Goal: Use online tool/utility: Utilize a website feature to perform a specific function

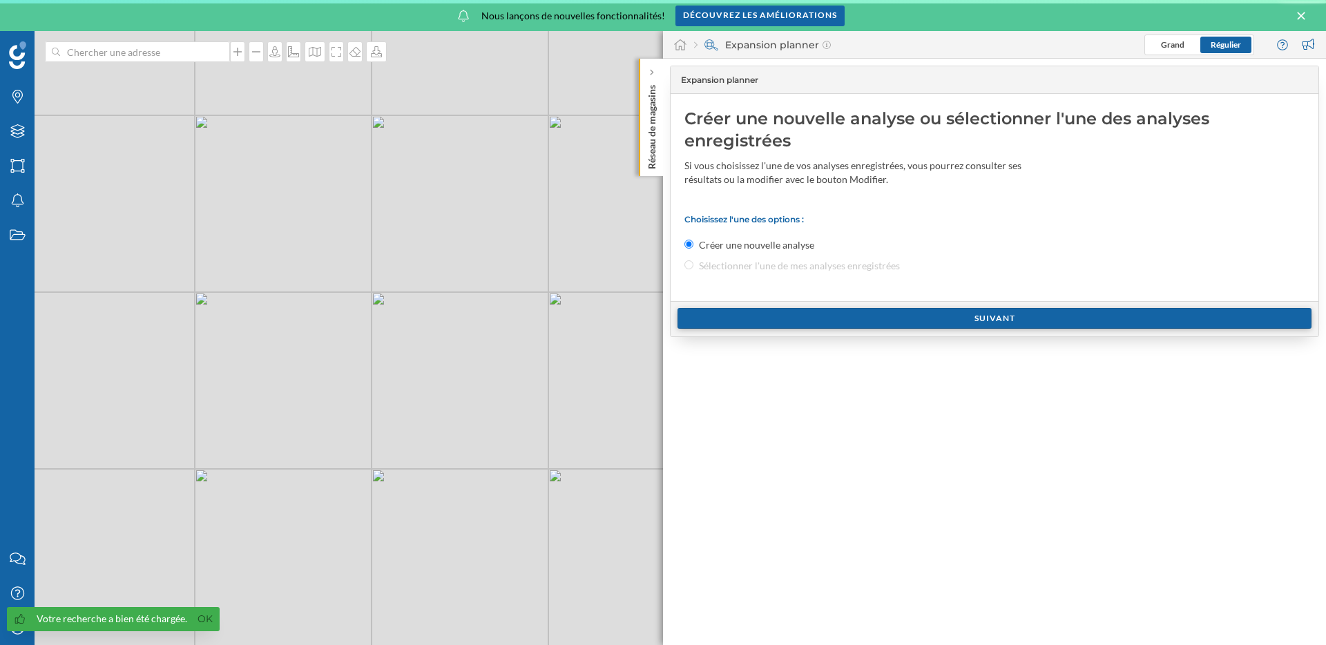
click at [724, 316] on div "Suivant" at bounding box center [994, 318] width 634 height 21
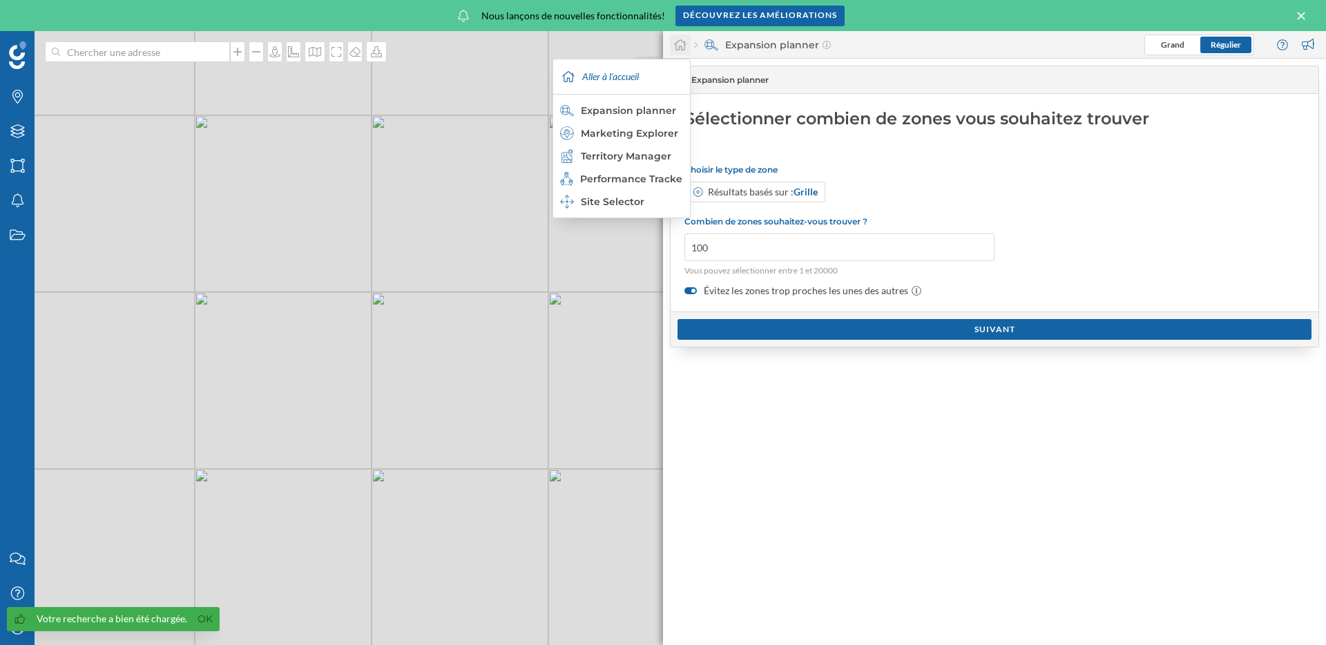
click at [678, 41] on icon at bounding box center [680, 44] width 12 height 11
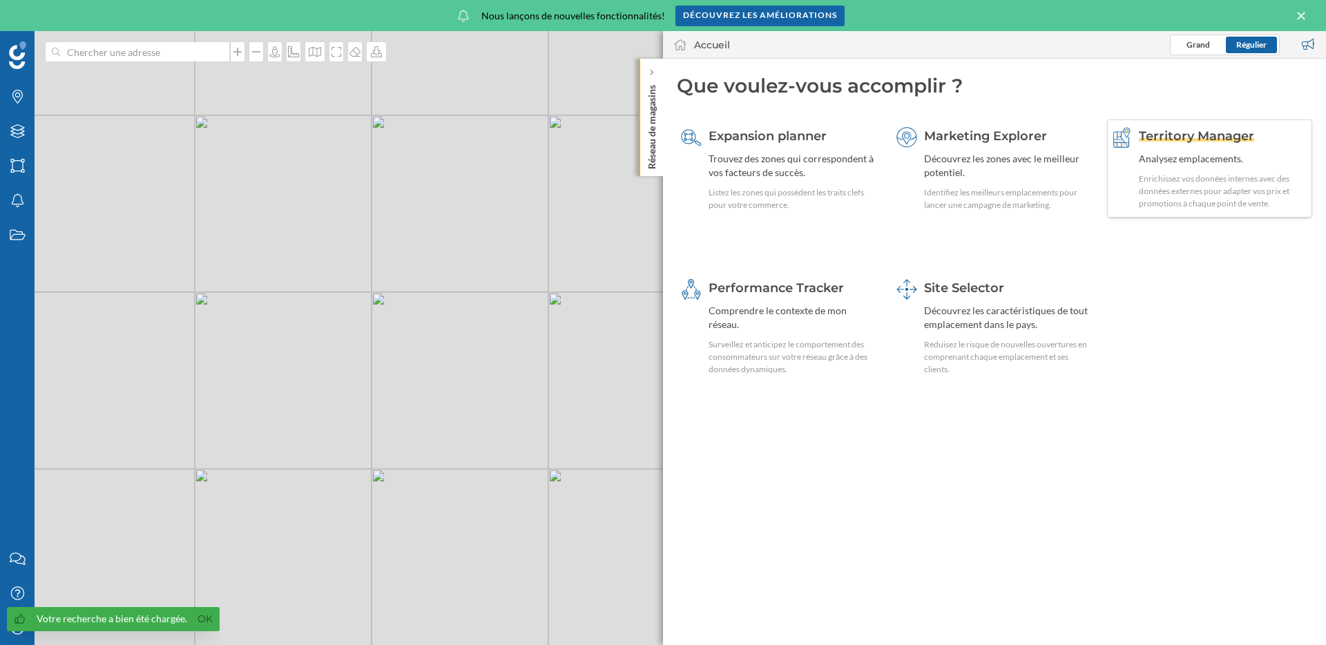
click at [1209, 175] on div "Enrichissez vos données internes avec des données externes pour adapter vos pri…" at bounding box center [1222, 191] width 169 height 37
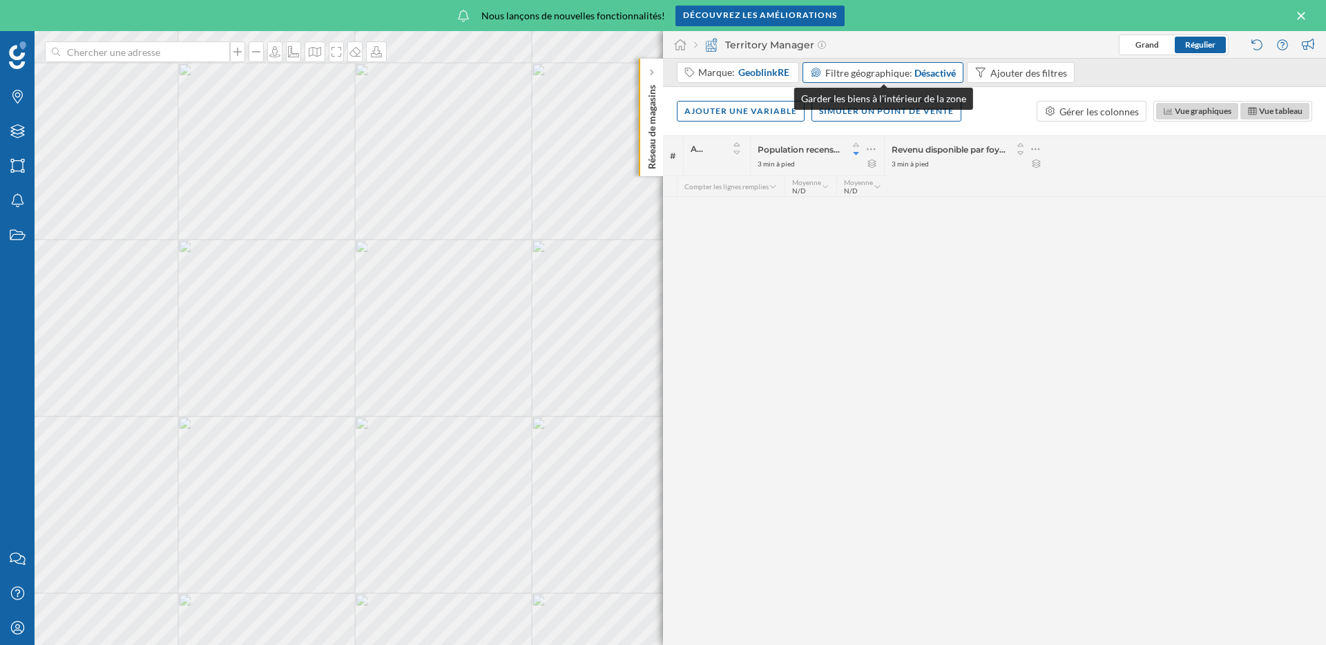
click at [875, 72] on span "Filtre géographique:" at bounding box center [868, 73] width 87 height 12
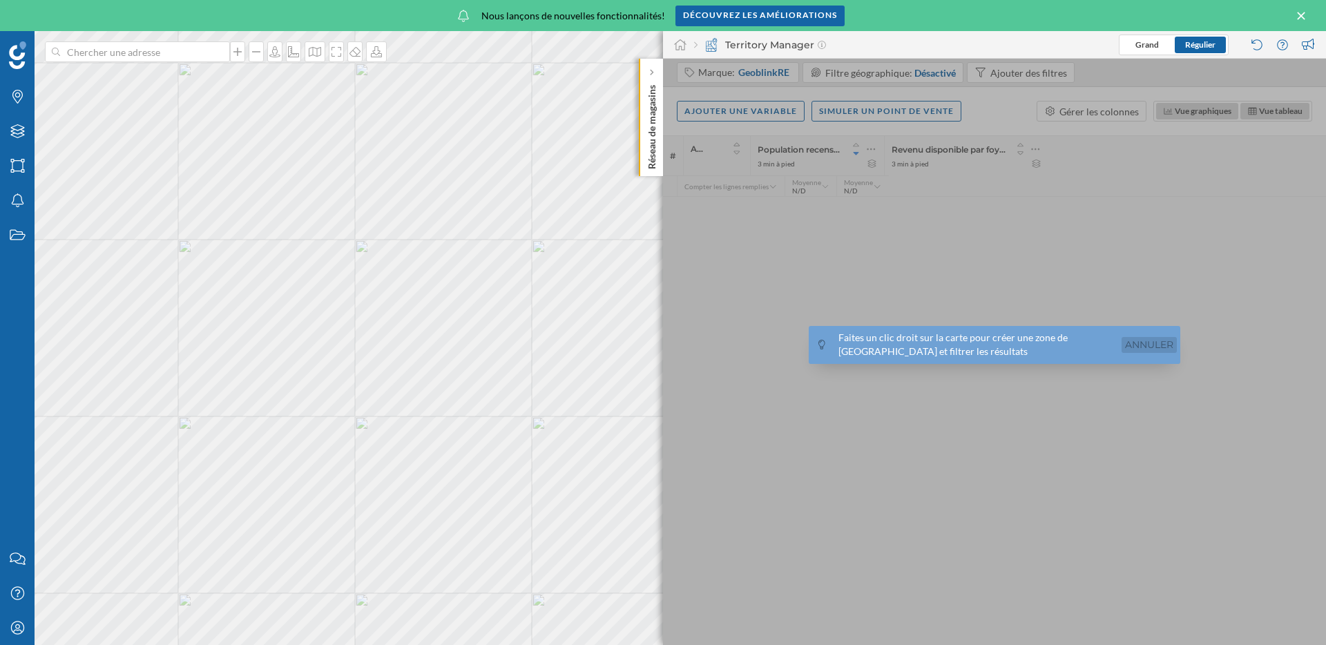
click at [1148, 348] on link "Annuler" at bounding box center [1148, 345] width 55 height 16
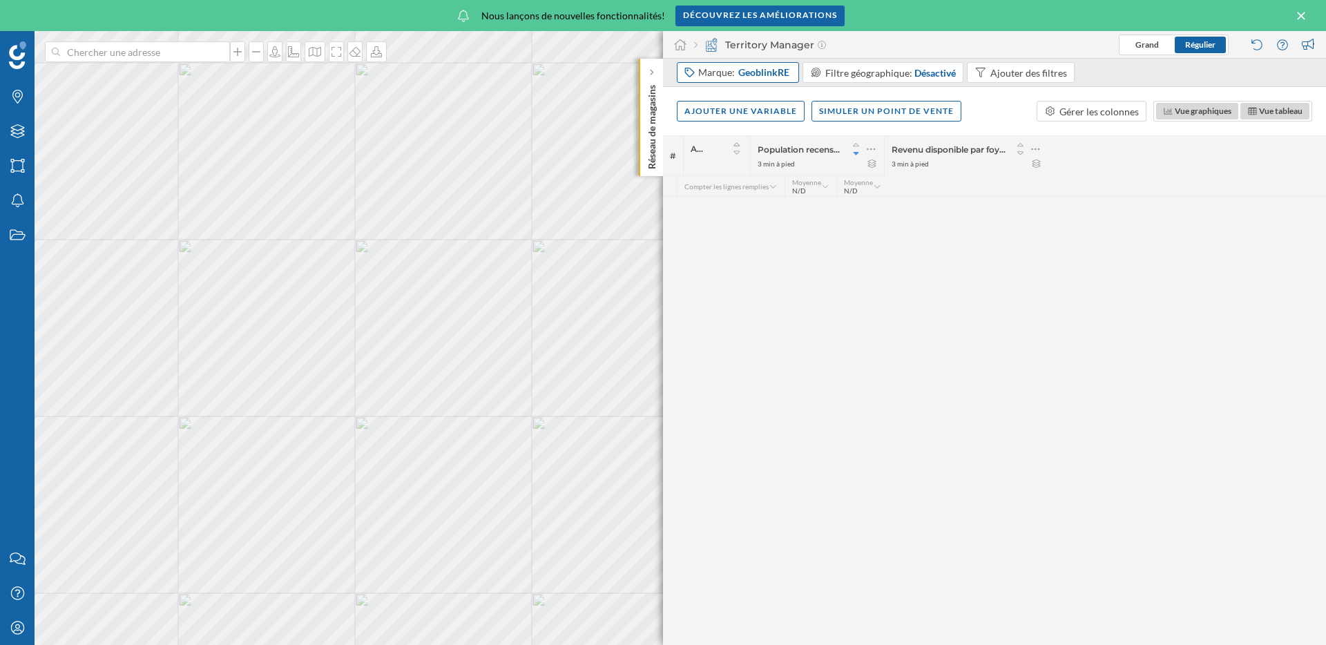
click at [738, 72] on span "GeoblinkRE" at bounding box center [763, 73] width 51 height 14
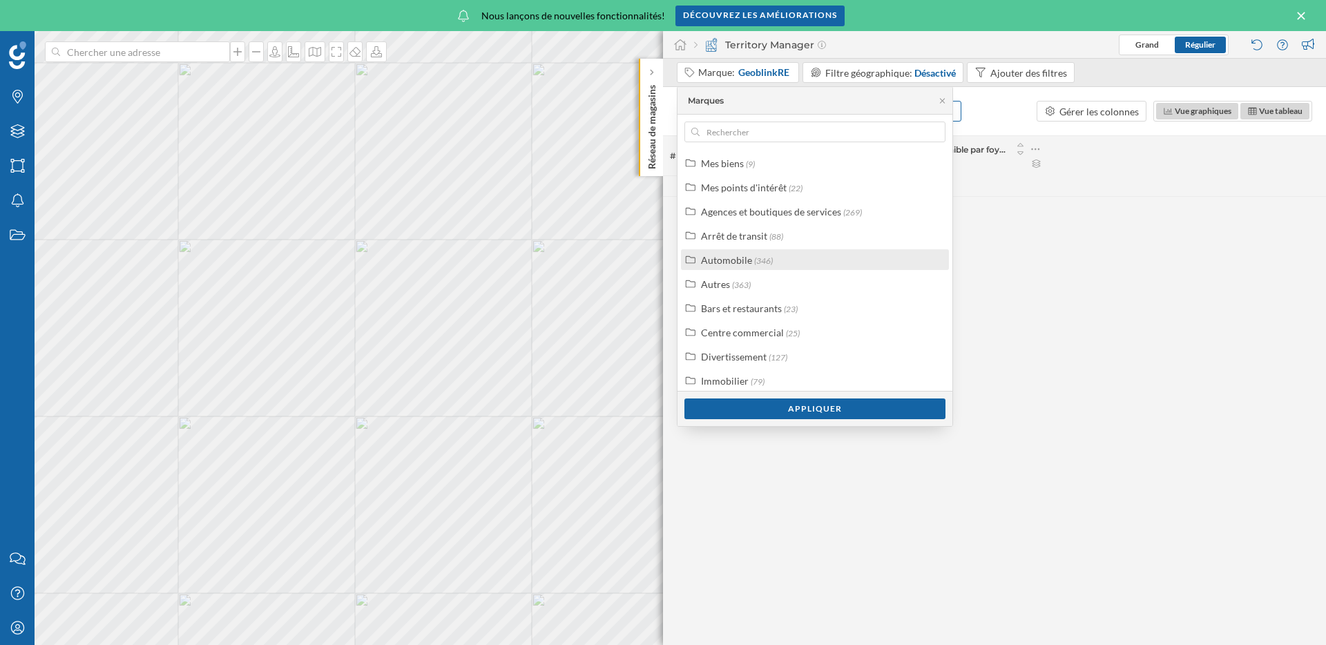
scroll to position [35, 0]
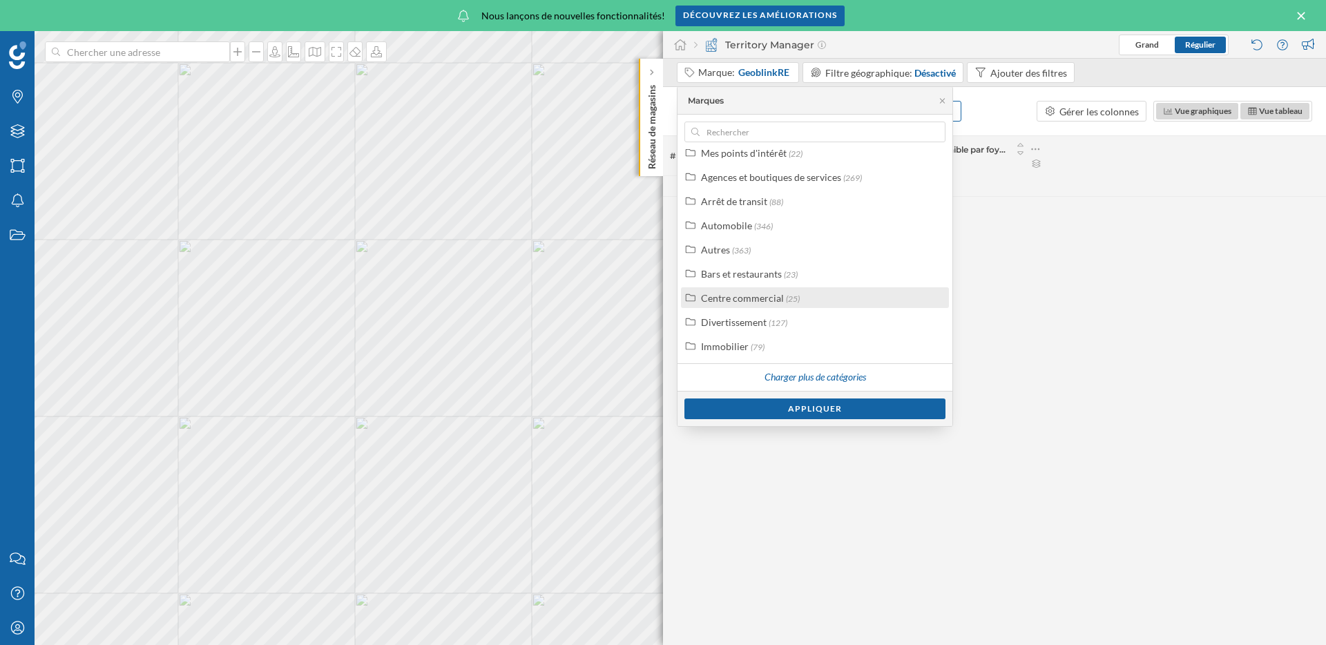
click at [758, 304] on label "Centre commercial (25)" at bounding box center [750, 298] width 99 height 14
click at [789, 300] on div "Centres commerciaux" at bounding box center [764, 298] width 95 height 12
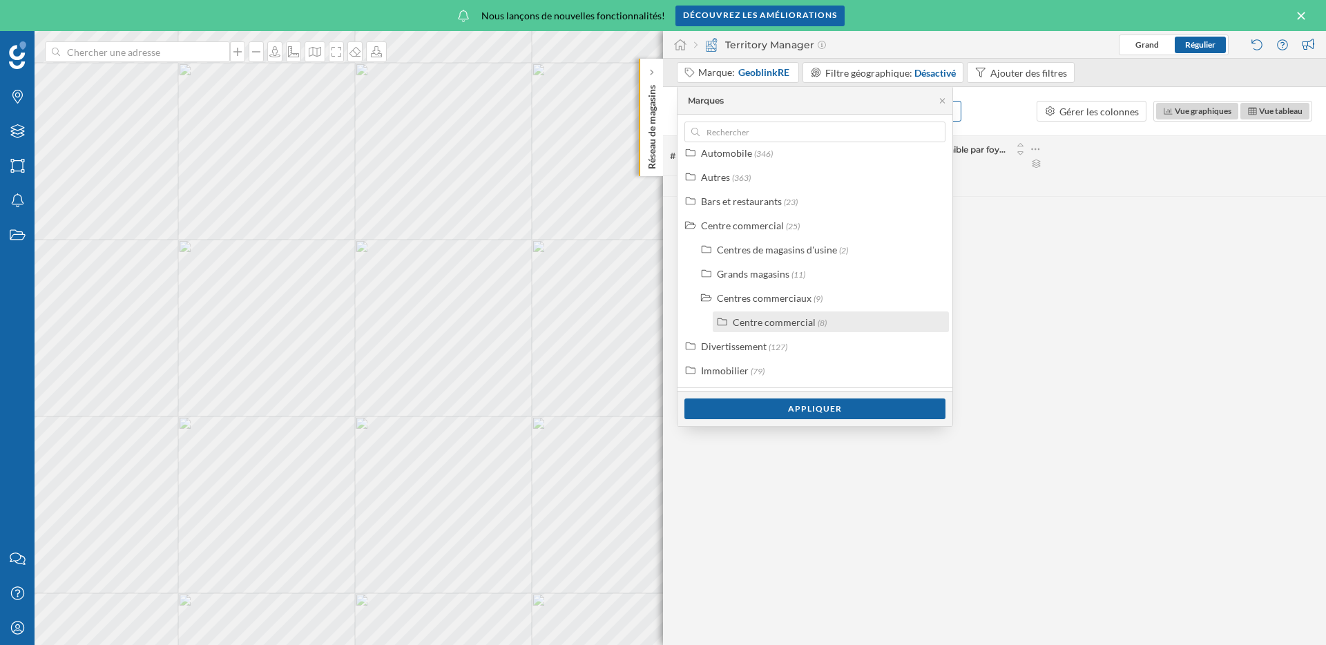
click at [788, 326] on div "Centre commercial" at bounding box center [774, 322] width 83 height 12
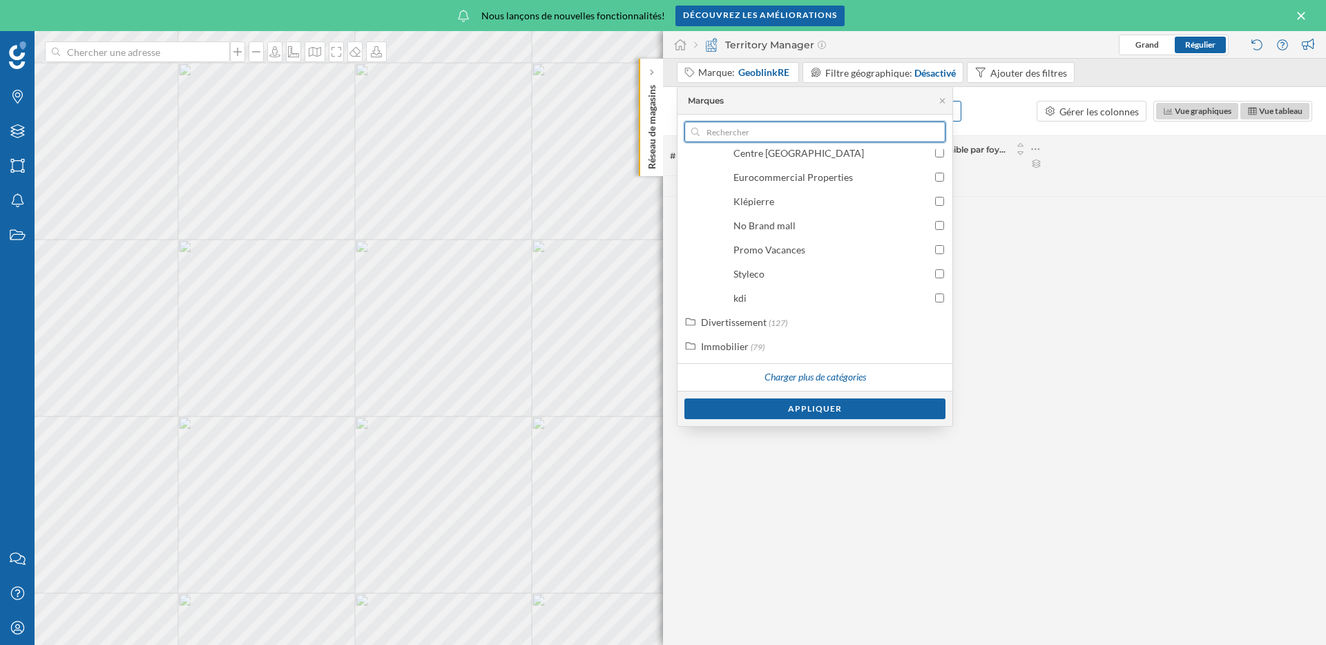
click at [803, 130] on input "text" at bounding box center [814, 132] width 231 height 21
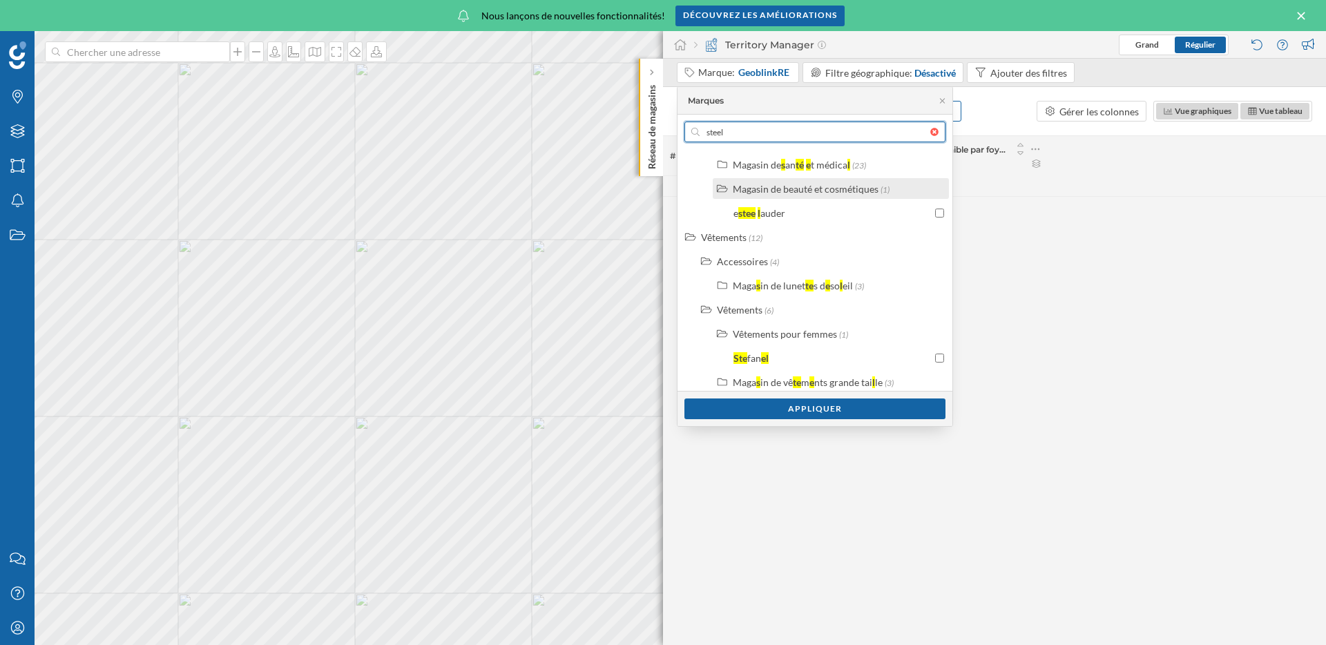
type input "steel"
click at [802, 188] on div "Magasin de beauté et cosmétiques (1)" at bounding box center [830, 188] width 236 height 21
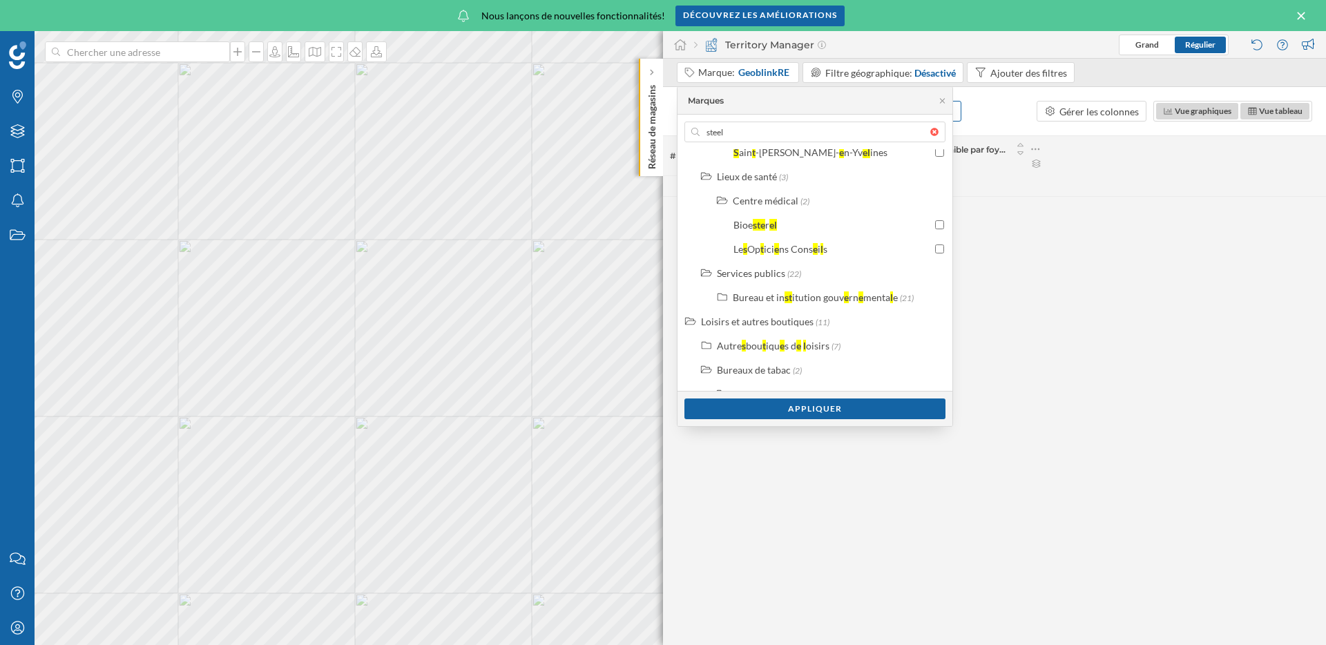
scroll to position [966, 0]
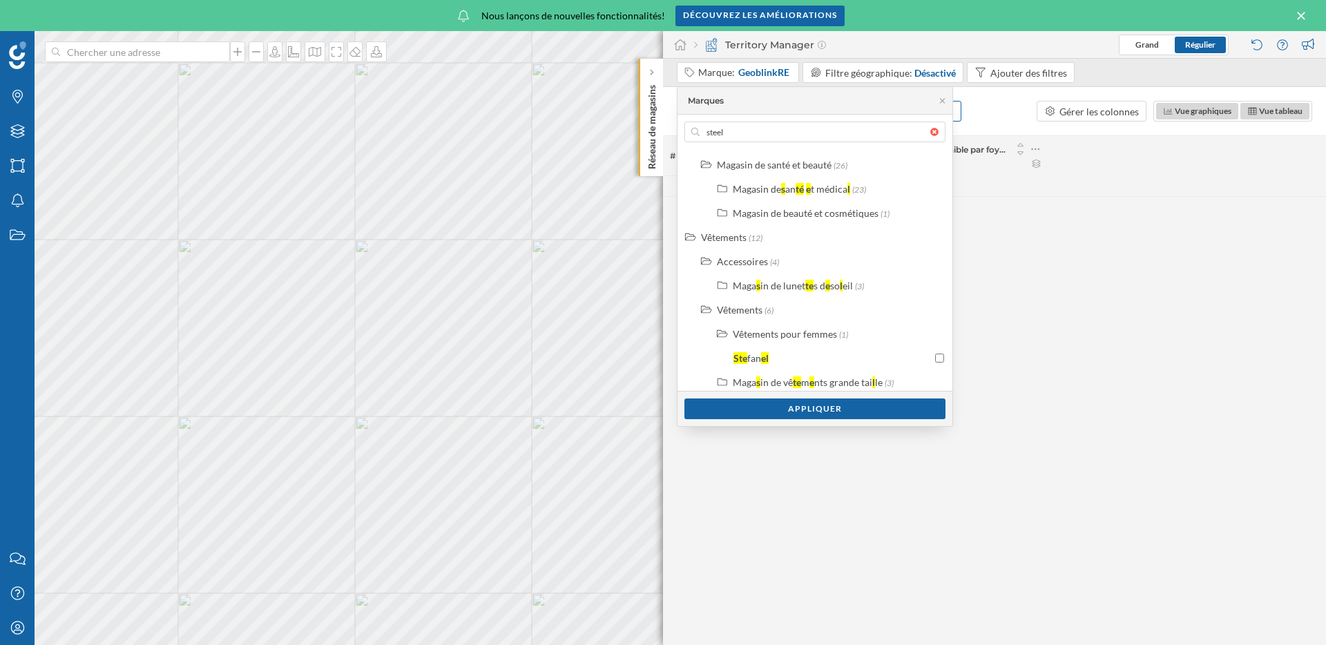
click at [939, 131] on div at bounding box center [937, 132] width 15 height 8
click at [930, 131] on input "steel" at bounding box center [814, 132] width 231 height 21
click at [1003, 104] on div "Ajouter une variable Simuler un point de vente Gérer les colonnes Vue graphique…" at bounding box center [994, 111] width 663 height 48
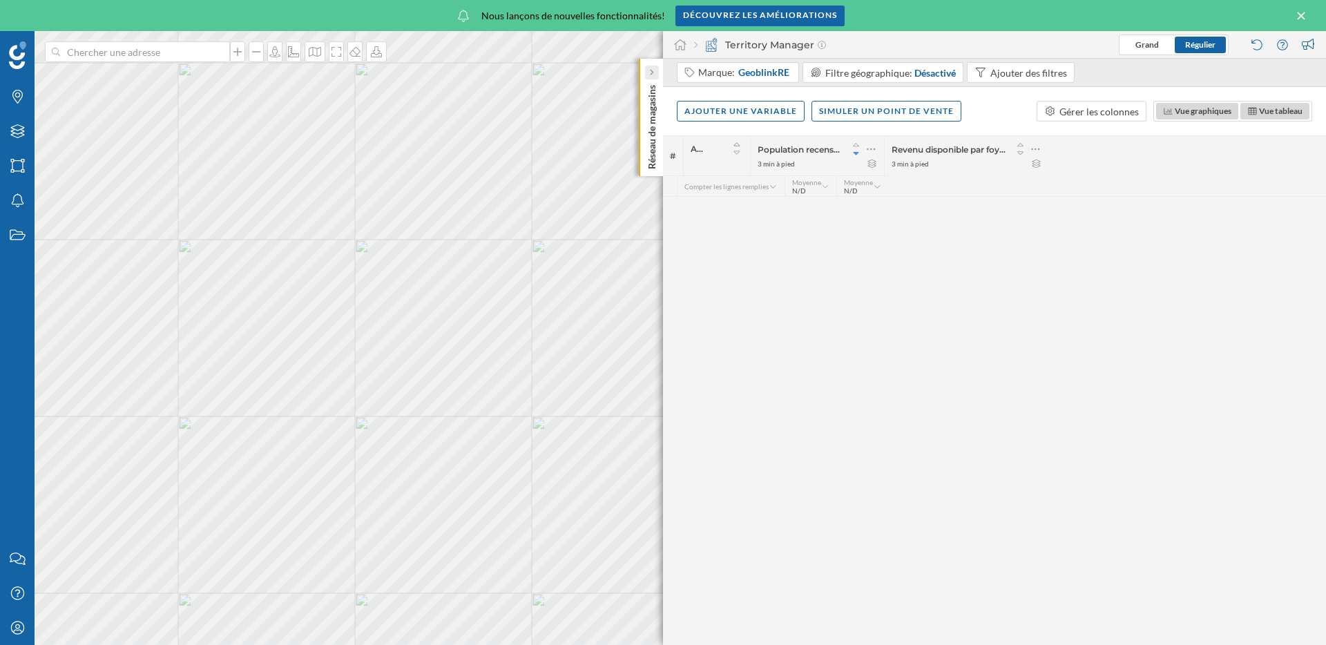
click at [657, 68] on div at bounding box center [652, 73] width 14 height 14
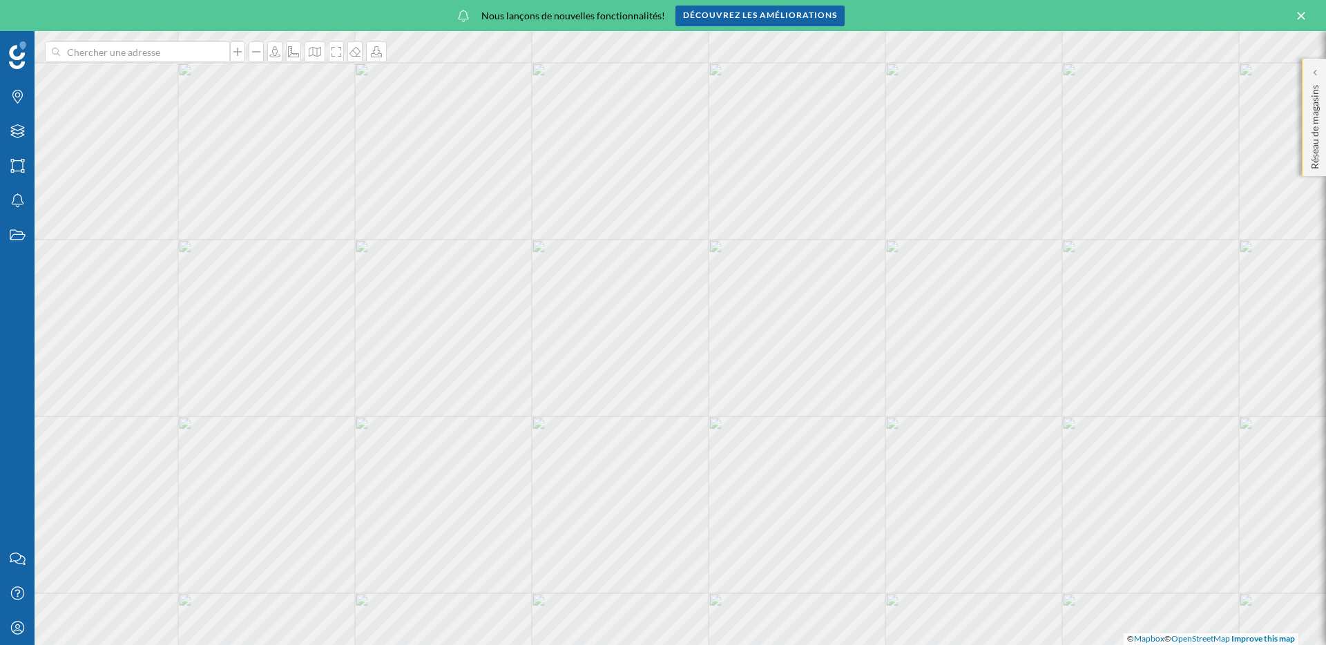
click at [1304, 137] on div "Réseau de magasins" at bounding box center [1313, 117] width 24 height 117
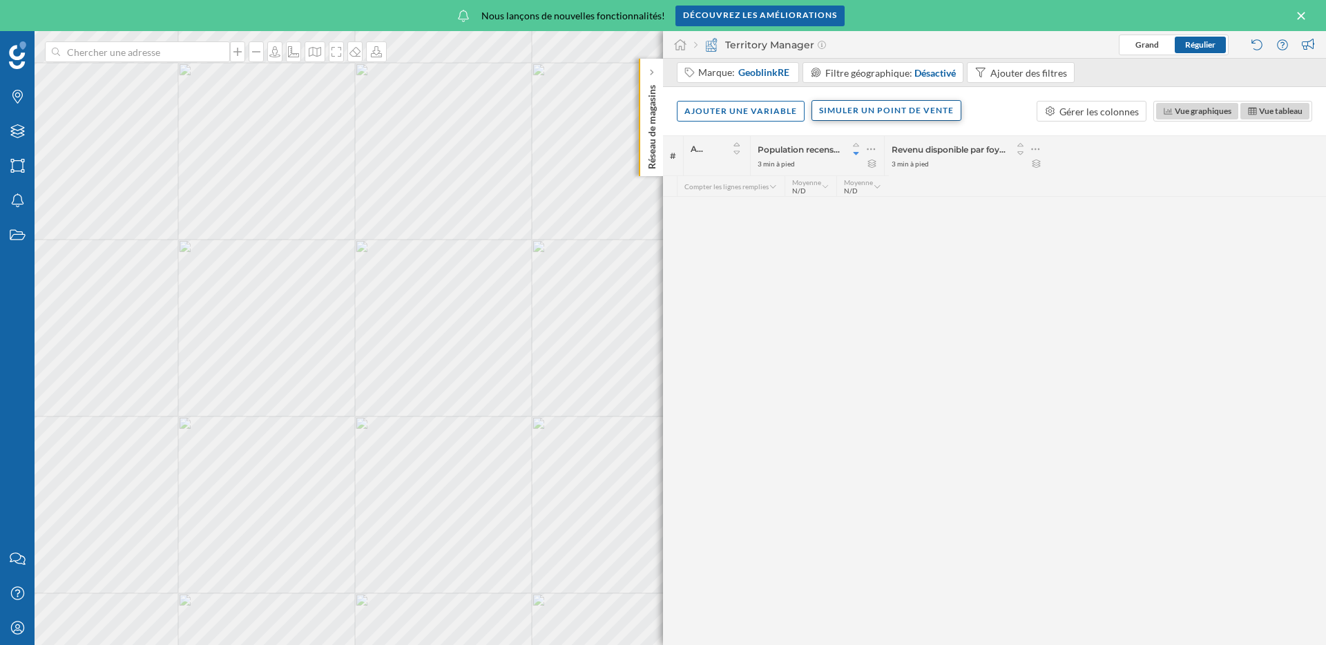
click at [904, 112] on div "Simuler un point de vente" at bounding box center [886, 110] width 150 height 21
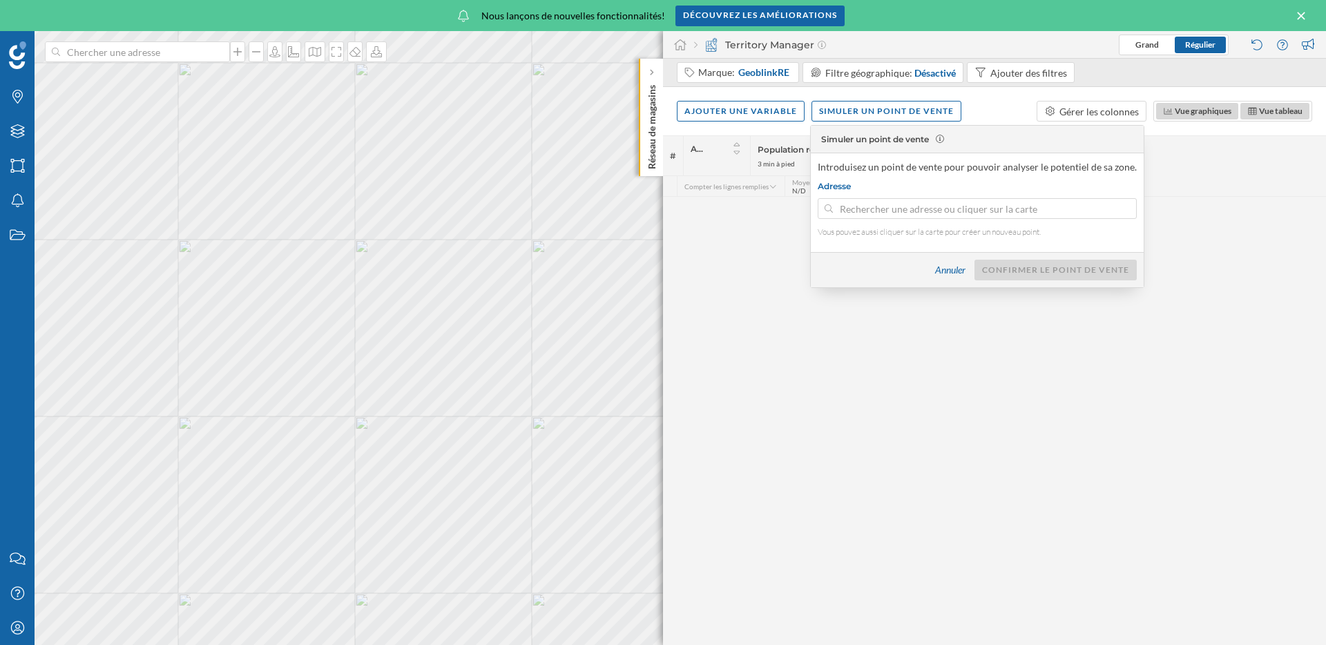
click at [933, 205] on input at bounding box center [977, 208] width 289 height 21
type input "[STREET_ADDRESS][PERSON_NAME]"
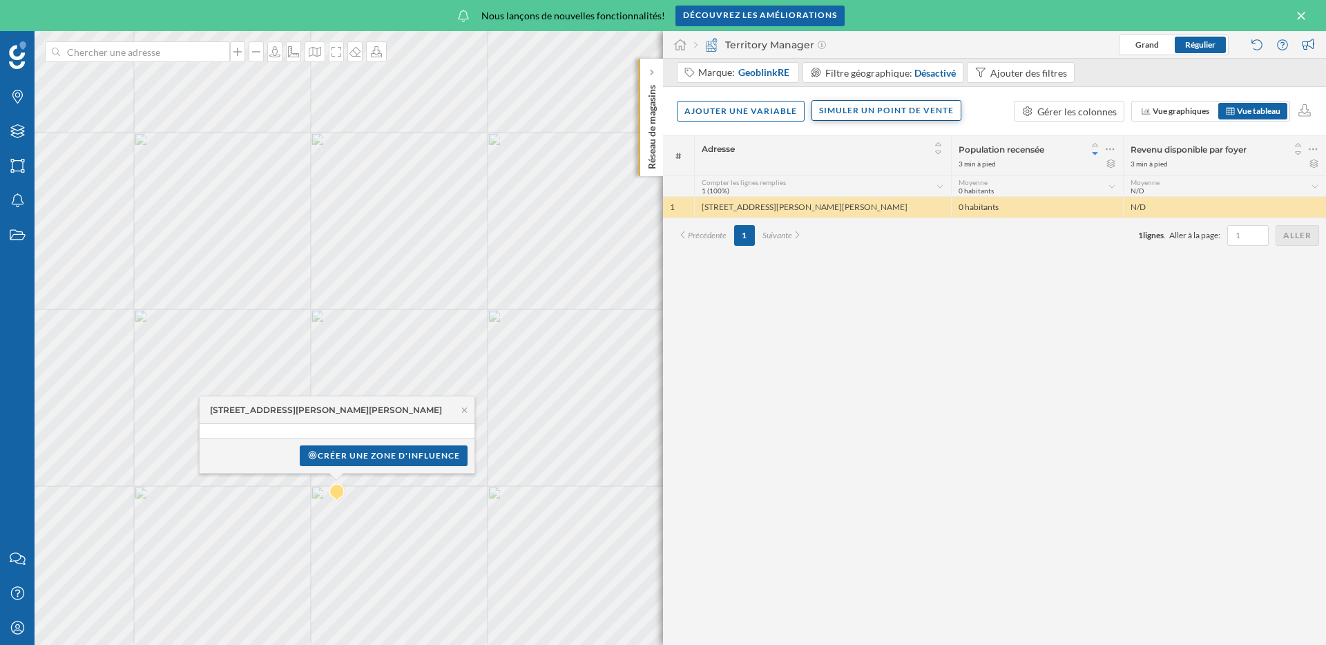
click at [860, 115] on div "Simuler un point de vente" at bounding box center [886, 110] width 150 height 21
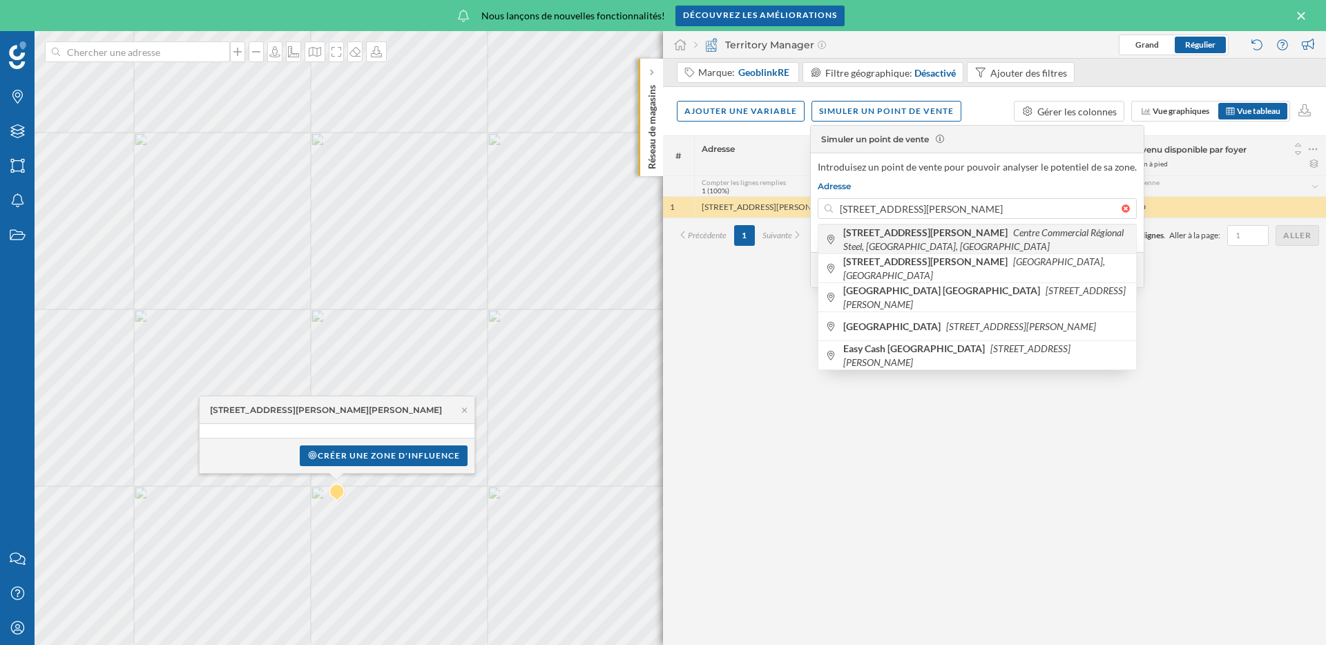
click at [1007, 241] on span "[STREET_ADDRESS][PERSON_NAME]" at bounding box center [986, 240] width 286 height 28
click at [1007, 219] on input "[STREET_ADDRESS][PERSON_NAME]" at bounding box center [977, 208] width 289 height 21
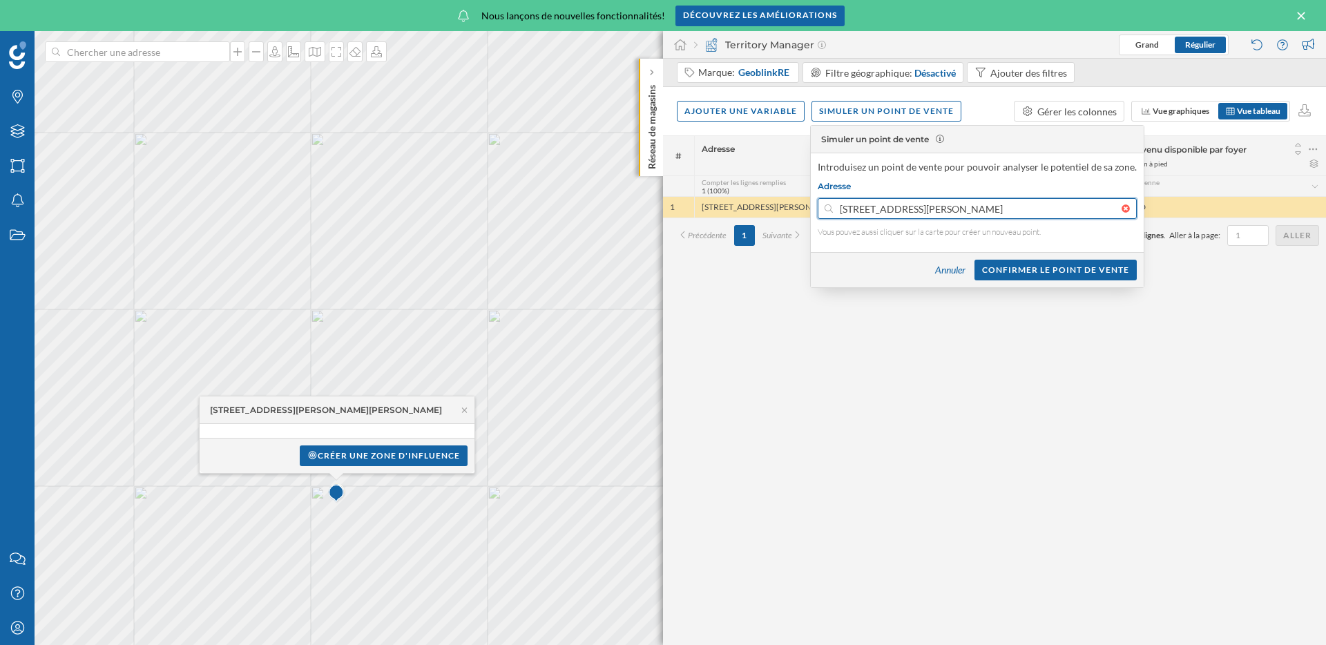
type input "Centre Commercial Régional Steel, [STREET_ADDRESS][PERSON_NAME]"
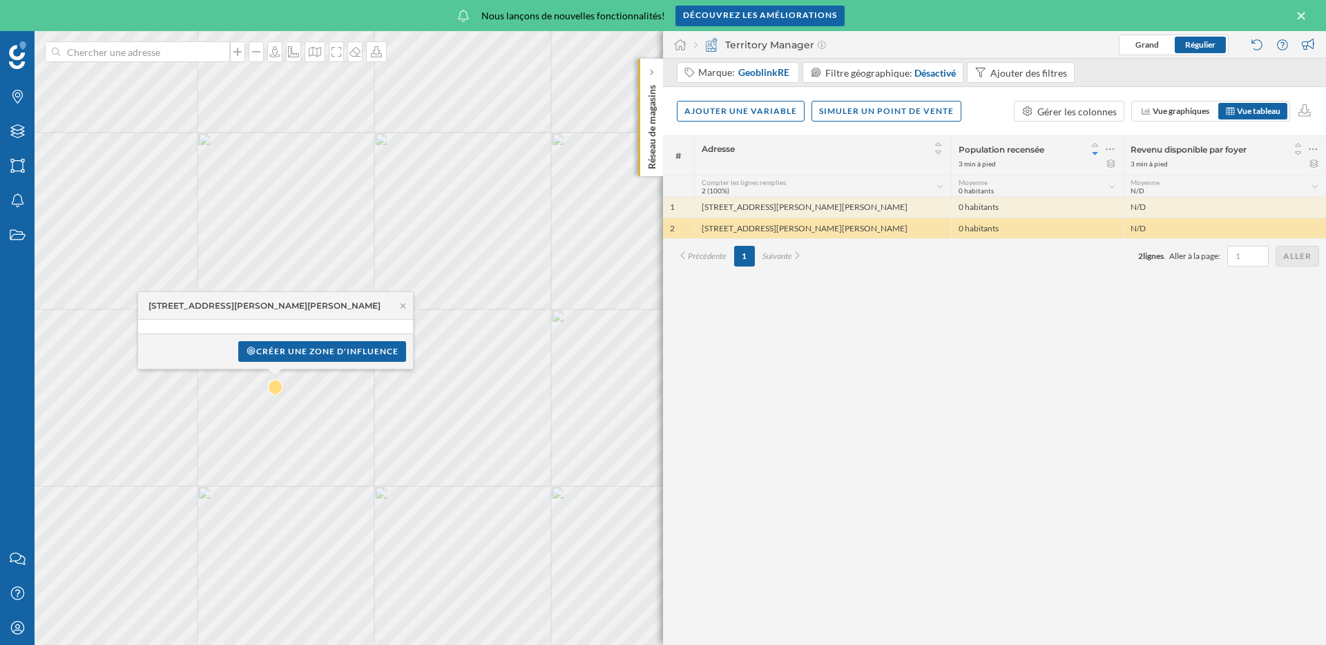
drag, startPoint x: 127, startPoint y: 403, endPoint x: 331, endPoint y: 374, distance: 205.7
click at [284, 375] on img at bounding box center [275, 389] width 17 height 28
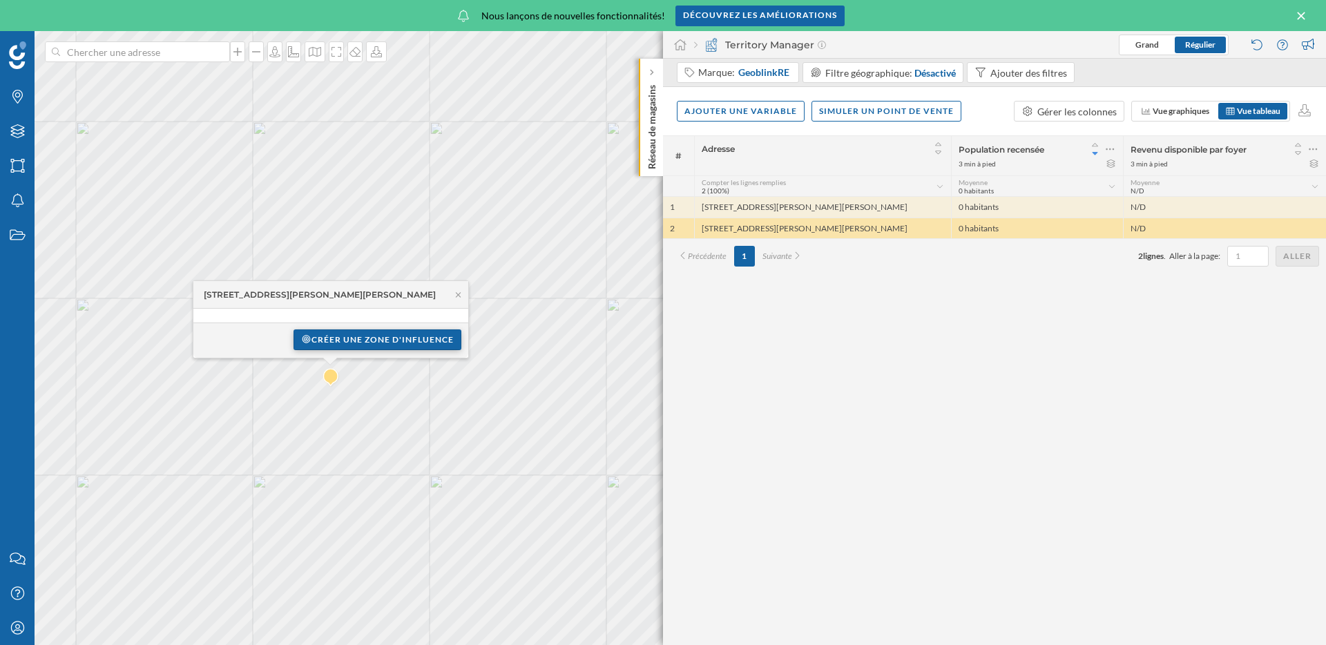
click at [407, 349] on div "Créer une zone d'influence" at bounding box center [377, 339] width 168 height 21
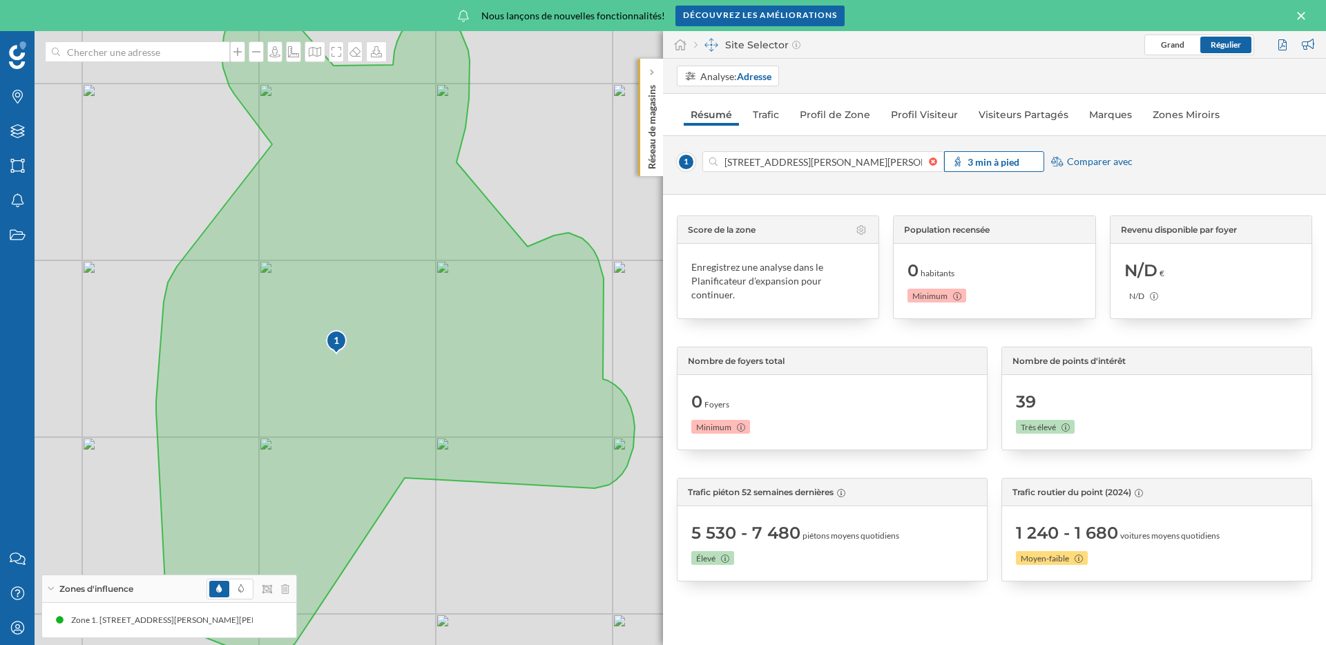
click at [978, 155] on span "3 min à pied" at bounding box center [993, 162] width 52 height 14
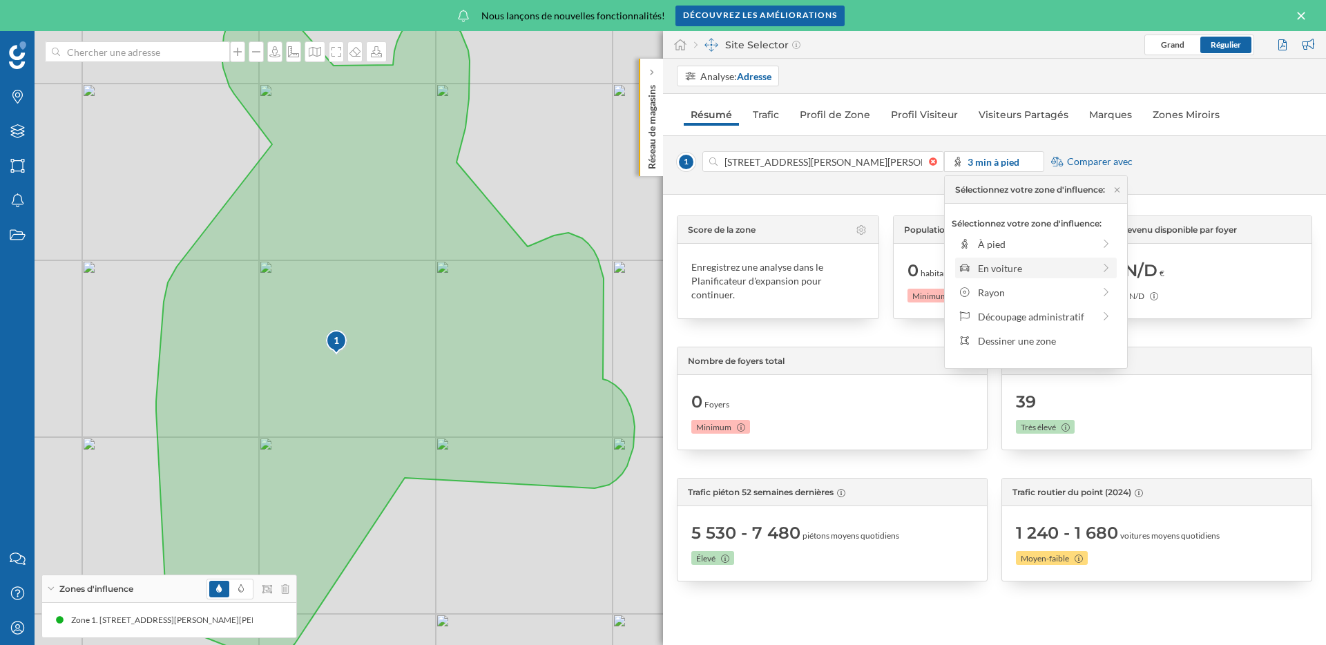
click at [1010, 266] on div "En voiture" at bounding box center [1035, 268] width 115 height 14
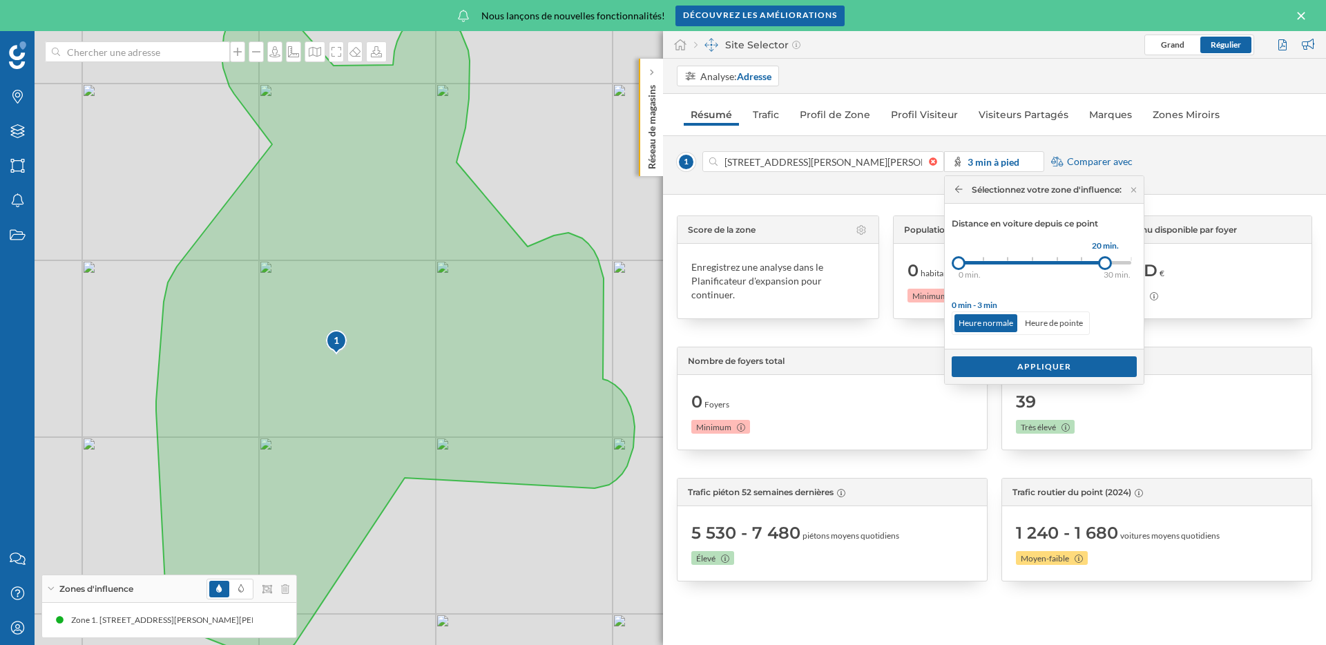
drag, startPoint x: 982, startPoint y: 262, endPoint x: 1109, endPoint y: 266, distance: 127.1
click at [1109, 266] on div at bounding box center [1105, 263] width 14 height 14
click at [1034, 361] on div "Appliquer" at bounding box center [1043, 366] width 185 height 21
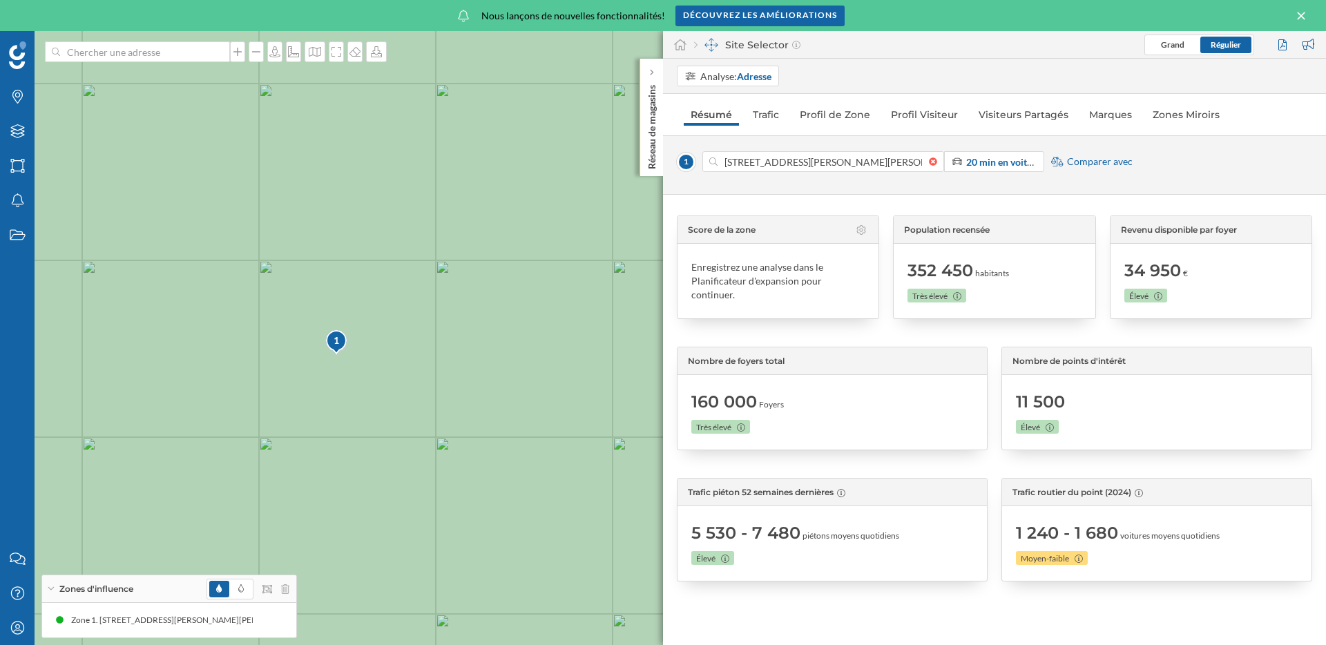
click at [942, 260] on span "352 450" at bounding box center [940, 271] width 66 height 22
drag, startPoint x: 969, startPoint y: 266, endPoint x: 897, endPoint y: 266, distance: 72.5
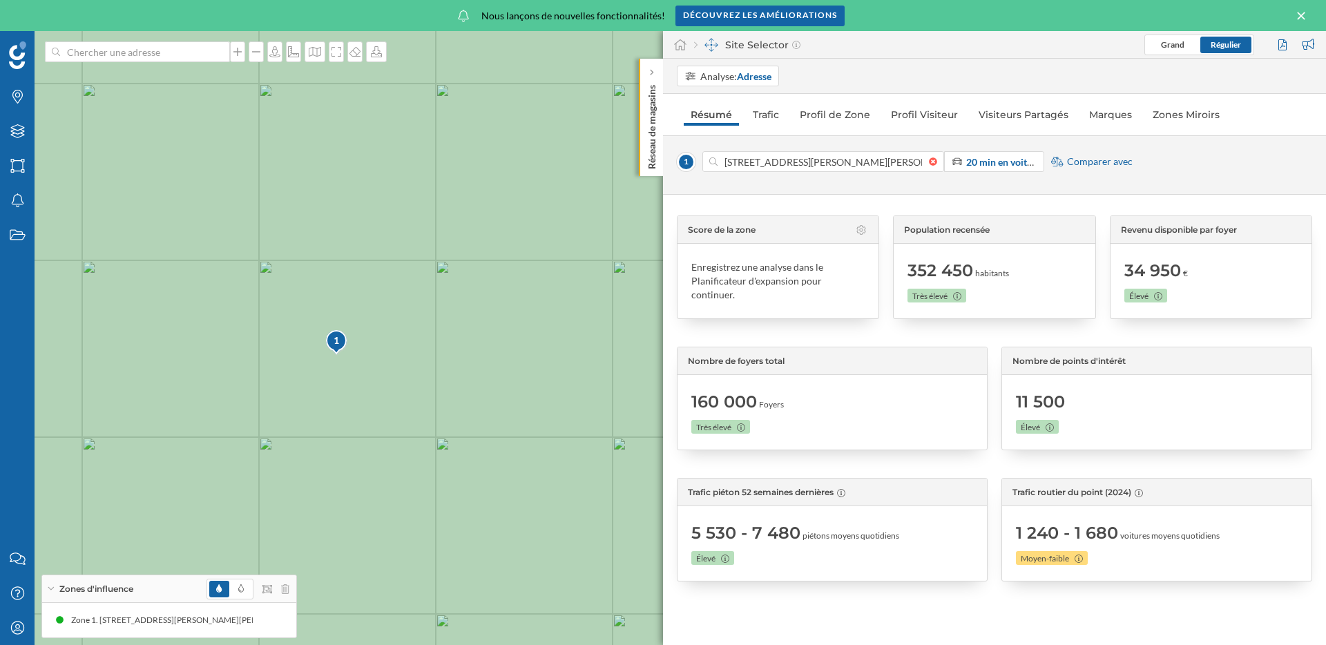
click at [896, 266] on div "Population recensée 352 450 habitants Très élevé" at bounding box center [994, 267] width 202 height 104
copy span "352 450"
